Goal: Information Seeking & Learning: Learn about a topic

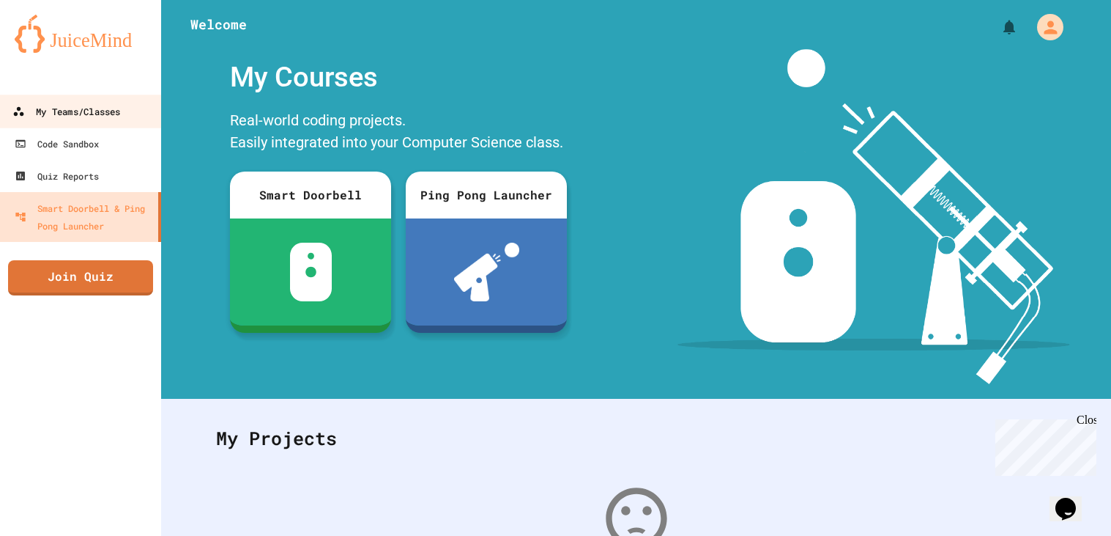
click at [88, 108] on div "My Teams/Classes" at bounding box center [66, 112] width 108 height 18
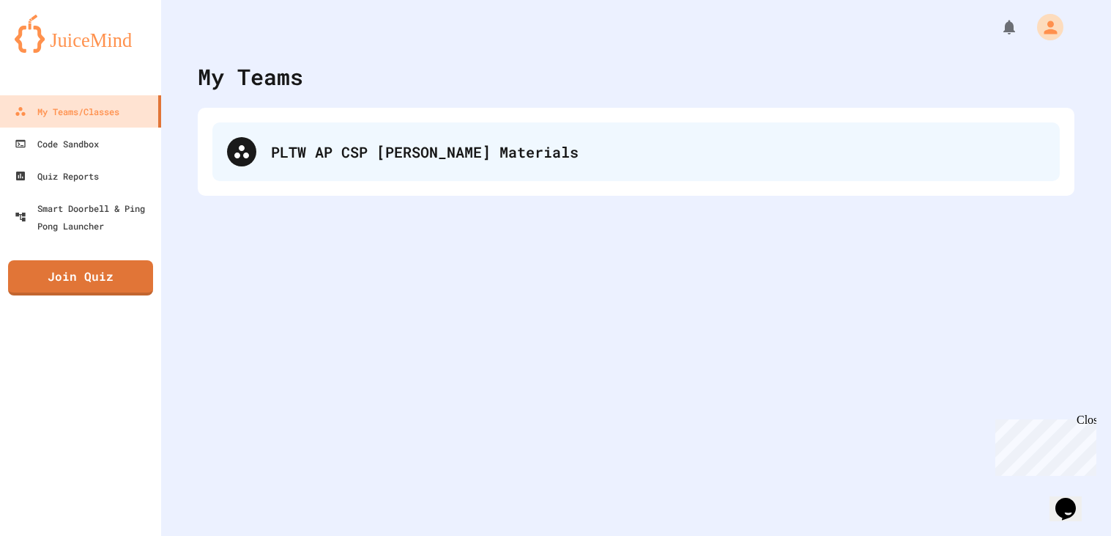
click at [378, 151] on div "PLTW AP CSP [PERSON_NAME] Materials" at bounding box center [658, 152] width 774 height 22
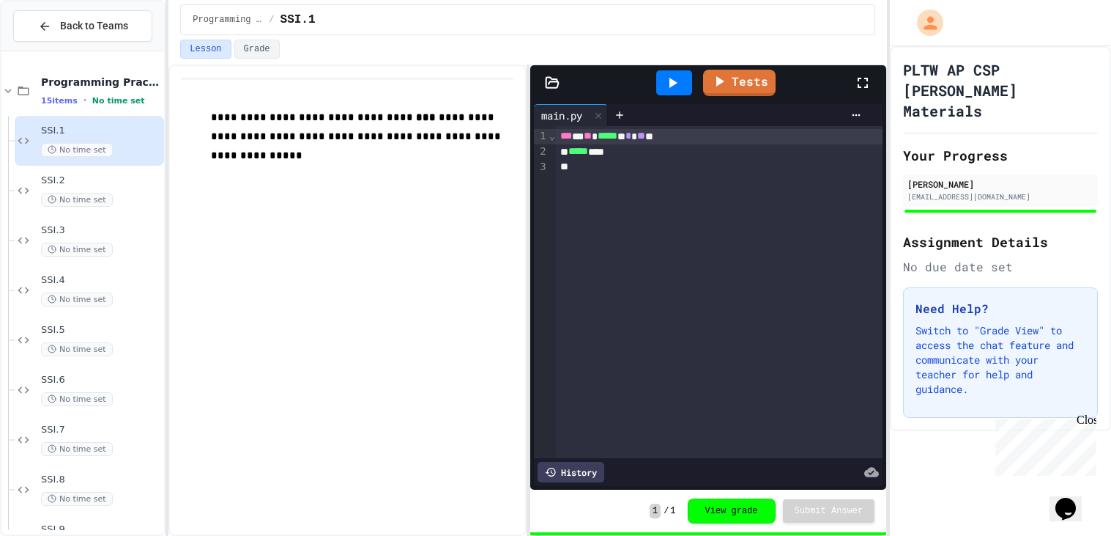
click at [378, 166] on p at bounding box center [362, 175] width 302 height 19
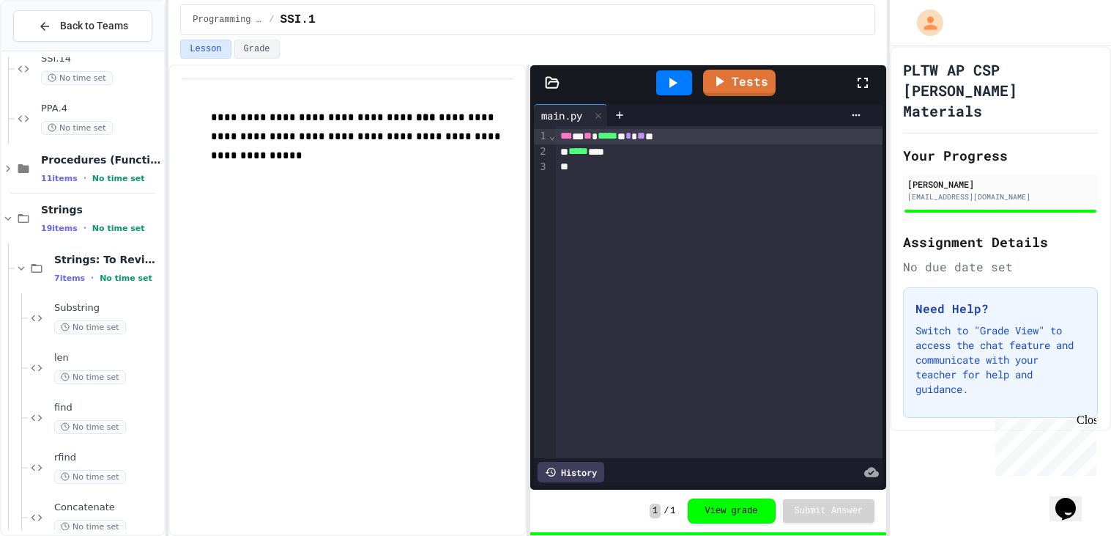
scroll to position [812, 0]
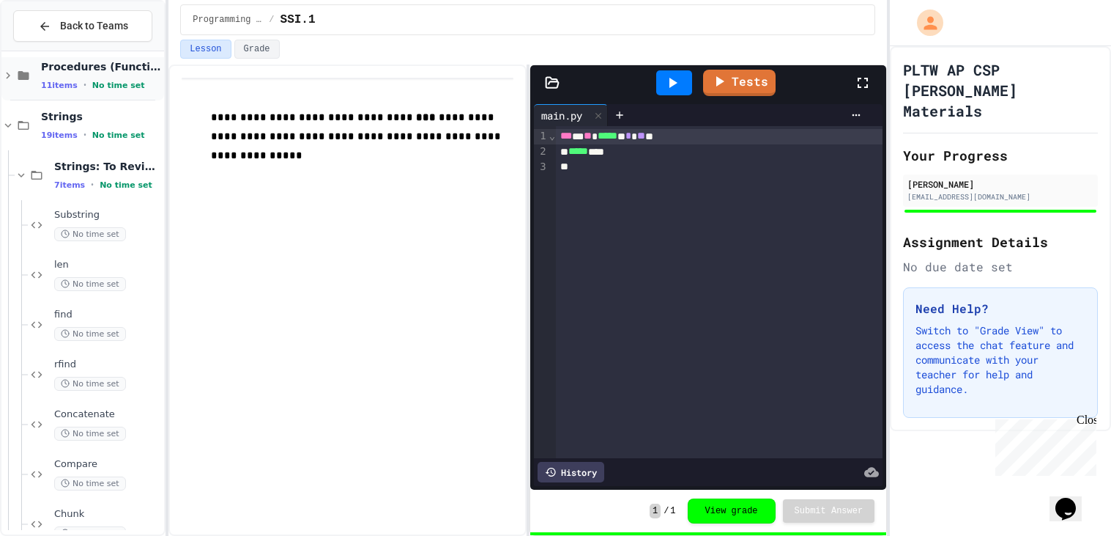
click at [73, 91] on div "Procedures (Functions) 11 items • No time set" at bounding box center [82, 76] width 163 height 50
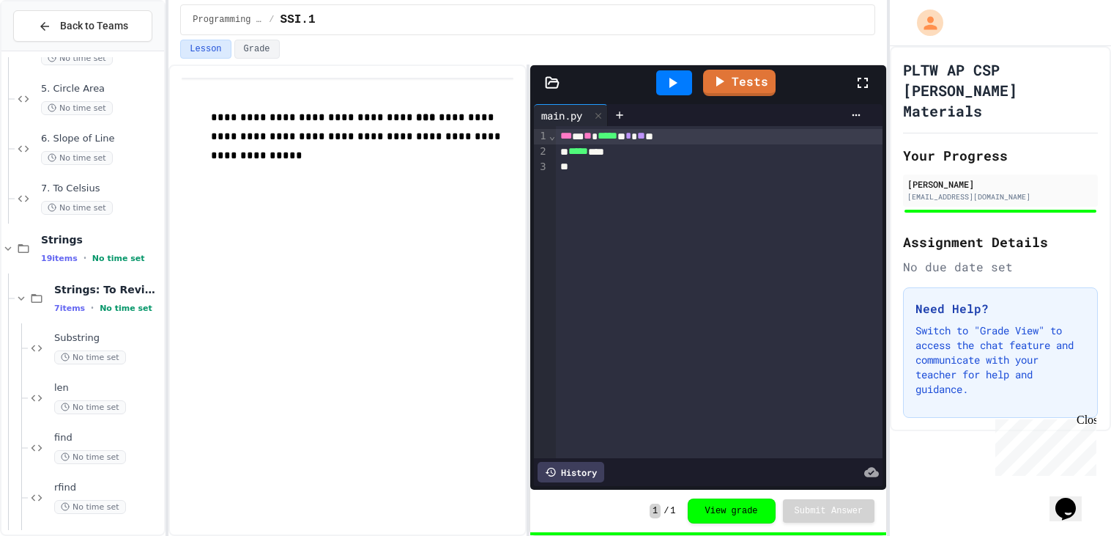
scroll to position [1093, 0]
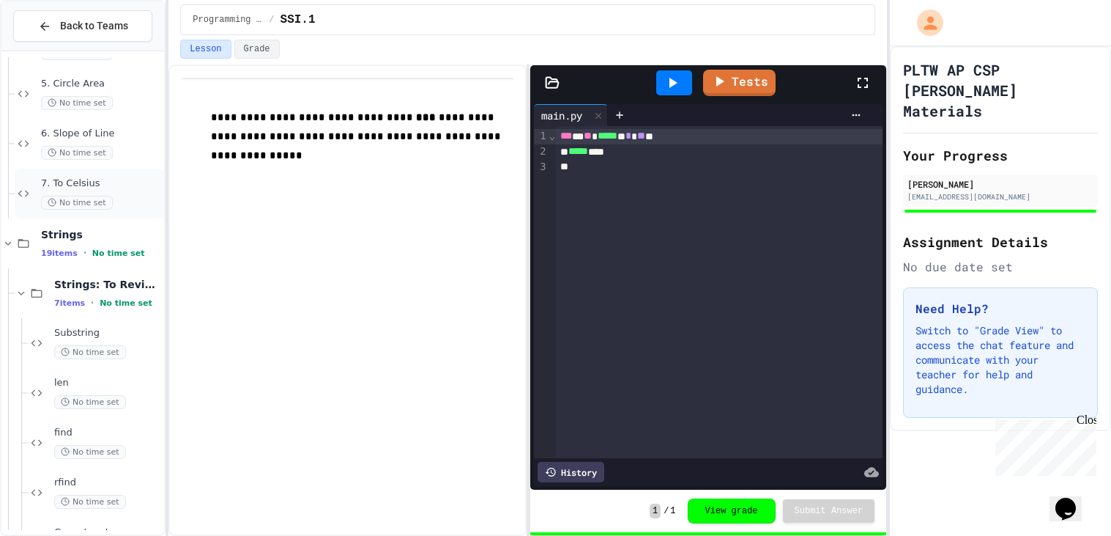
click at [89, 193] on div "7. To Celsius No time set" at bounding box center [101, 193] width 120 height 32
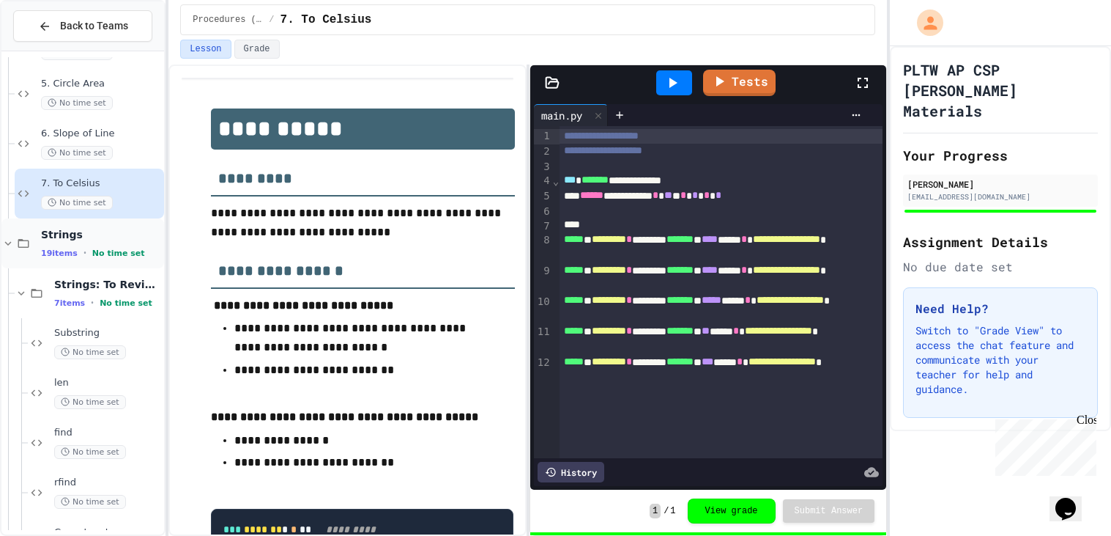
click at [86, 242] on div "Strings 19 items • No time set" at bounding box center [101, 243] width 120 height 31
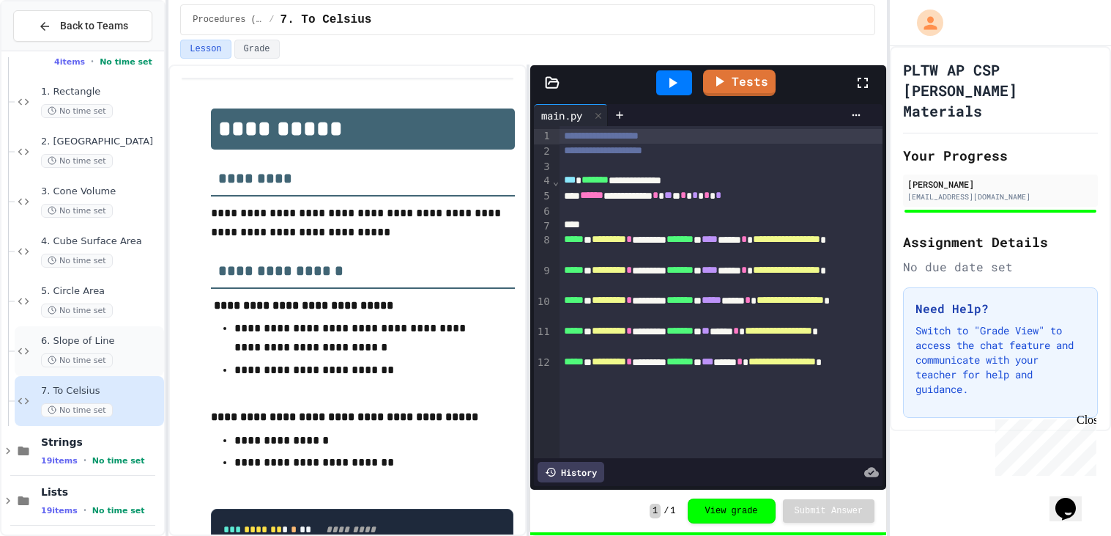
scroll to position [889, 0]
click at [93, 446] on div "Strings 19 items • No time set" at bounding box center [101, 447] width 120 height 31
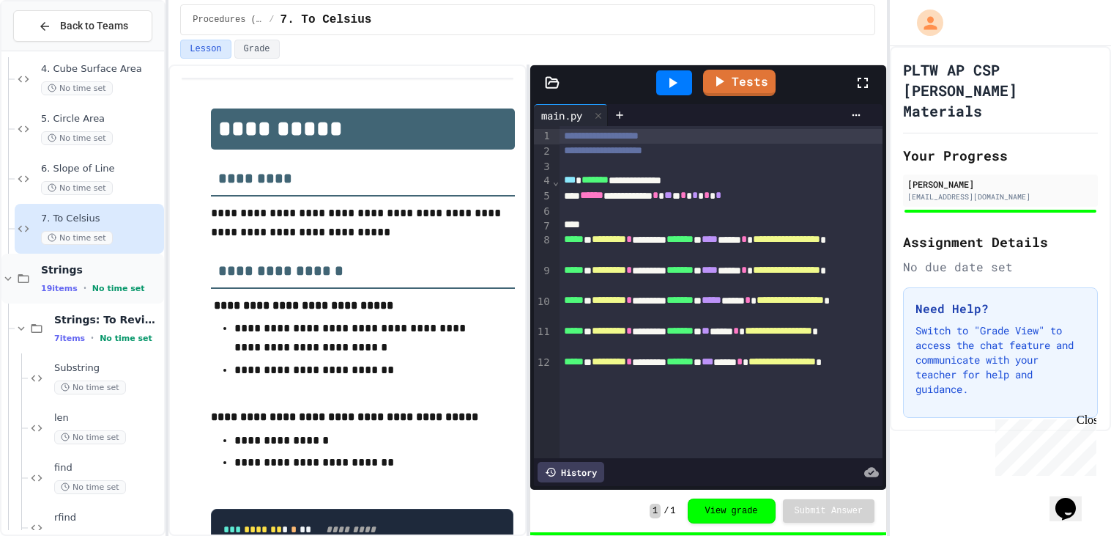
scroll to position [1064, 0]
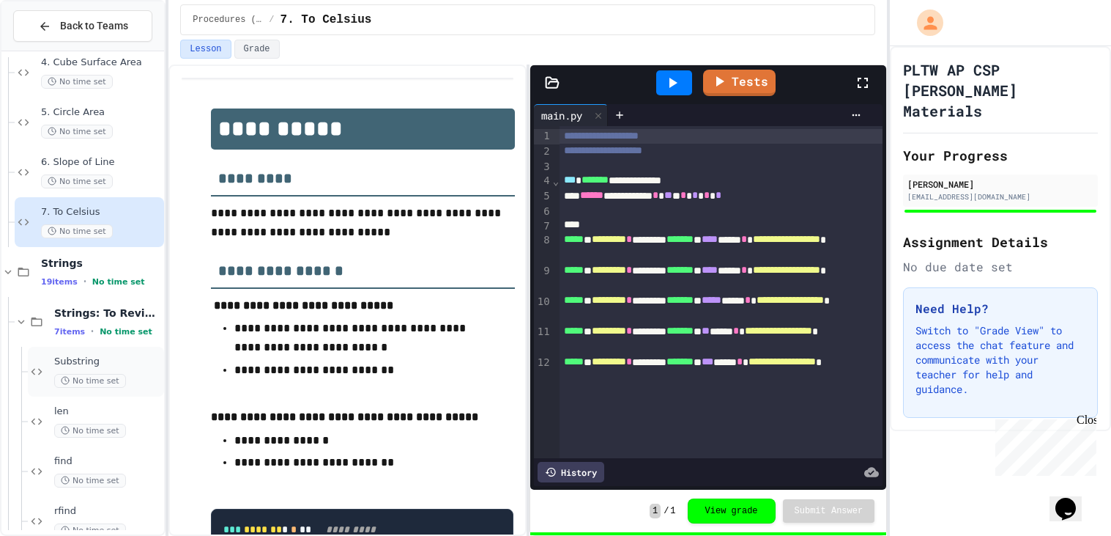
click at [63, 385] on span "No time set" at bounding box center [90, 381] width 72 height 14
